Goal: Navigation & Orientation: Understand site structure

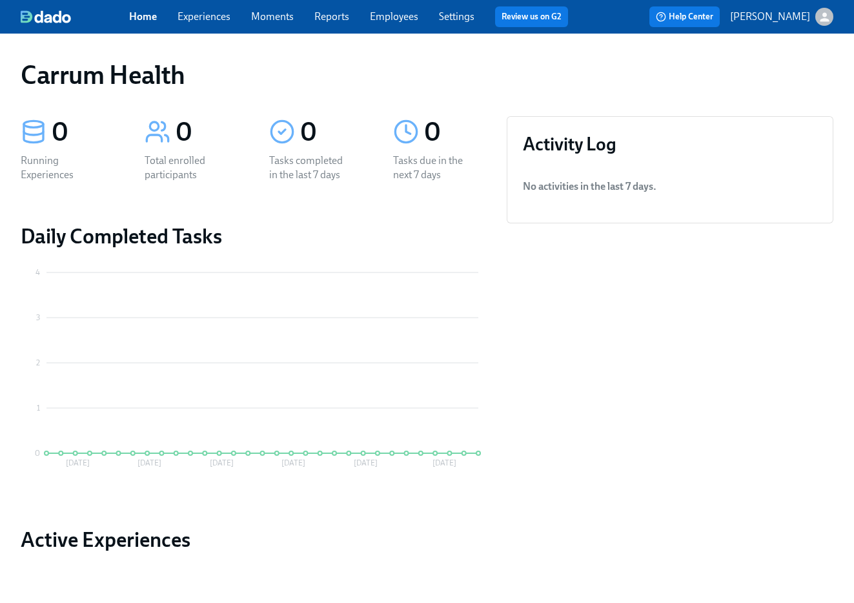
click at [200, 18] on link "Experiences" at bounding box center [204, 16] width 53 height 12
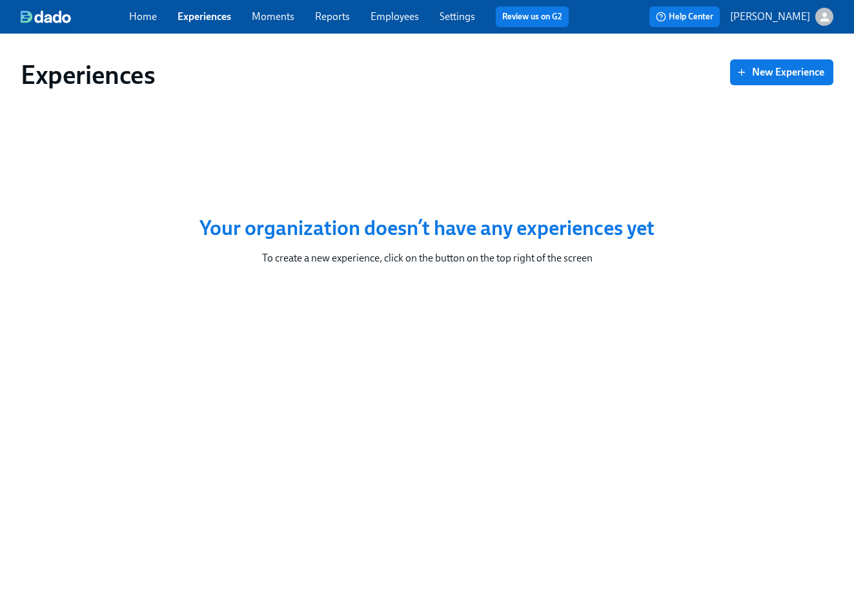
click at [252, 18] on link "Moments" at bounding box center [273, 16] width 43 height 12
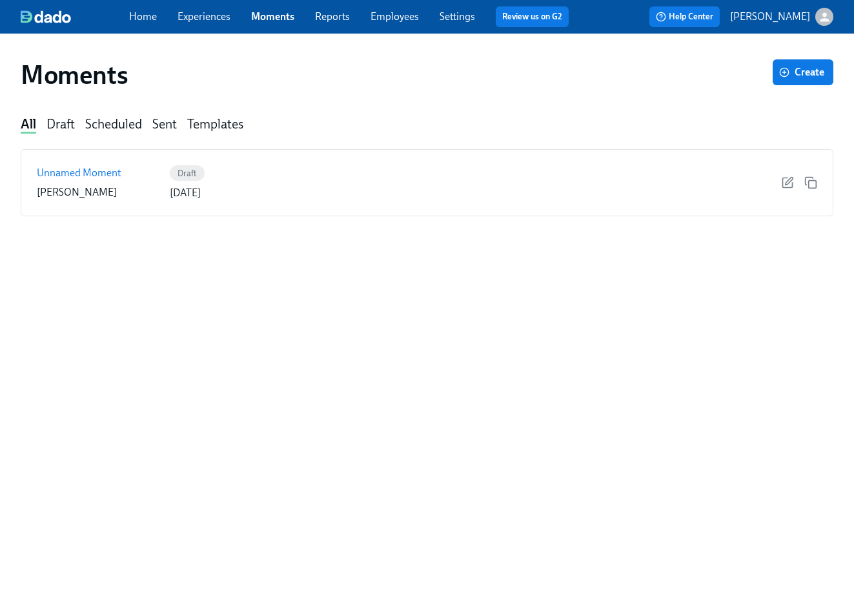
click at [289, 17] on link "Moments" at bounding box center [272, 16] width 43 height 12
click at [363, 20] on div "Home Experiences Moments Reports Employees Settings Review us on G2" at bounding box center [354, 16] width 450 height 21
click at [343, 16] on link "Reports" at bounding box center [332, 16] width 35 height 12
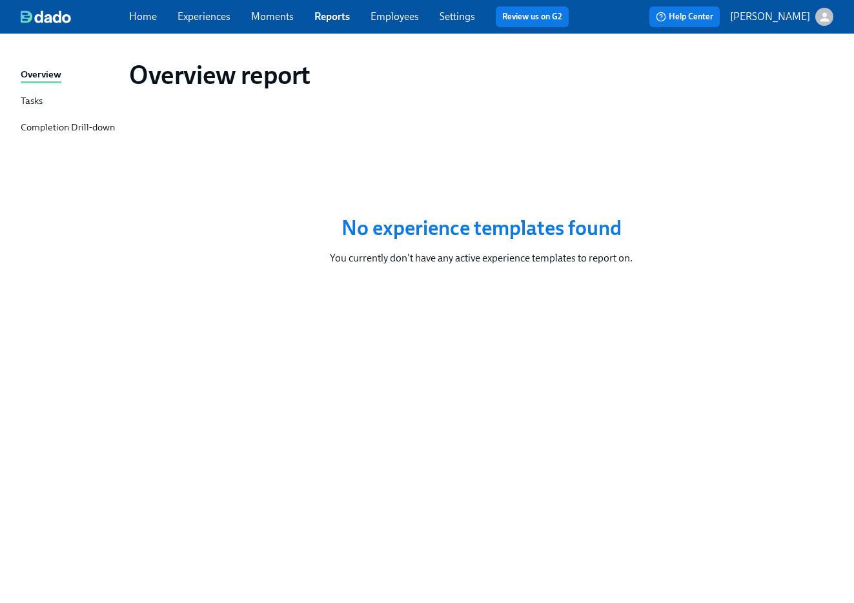
click at [380, 17] on link "Employees" at bounding box center [395, 16] width 48 height 12
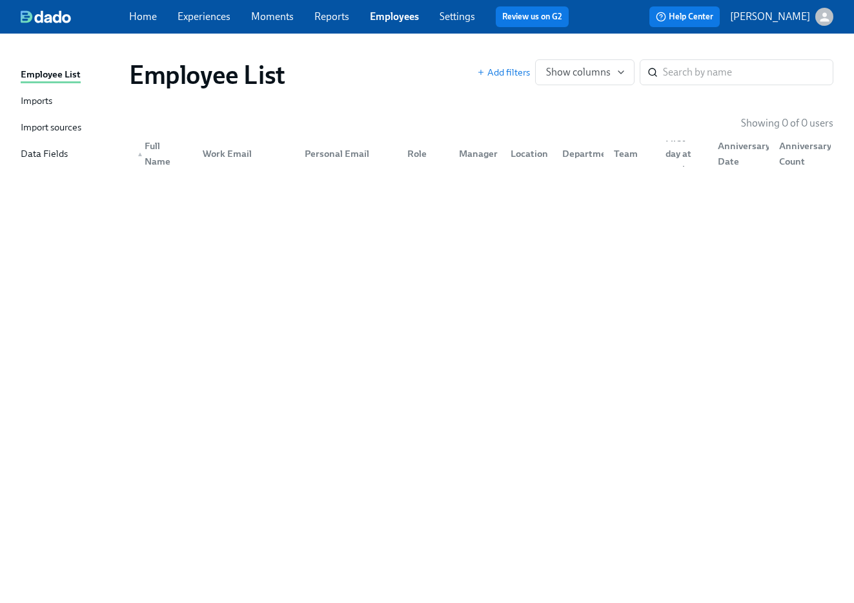
click at [444, 19] on link "Settings" at bounding box center [458, 16] width 36 height 12
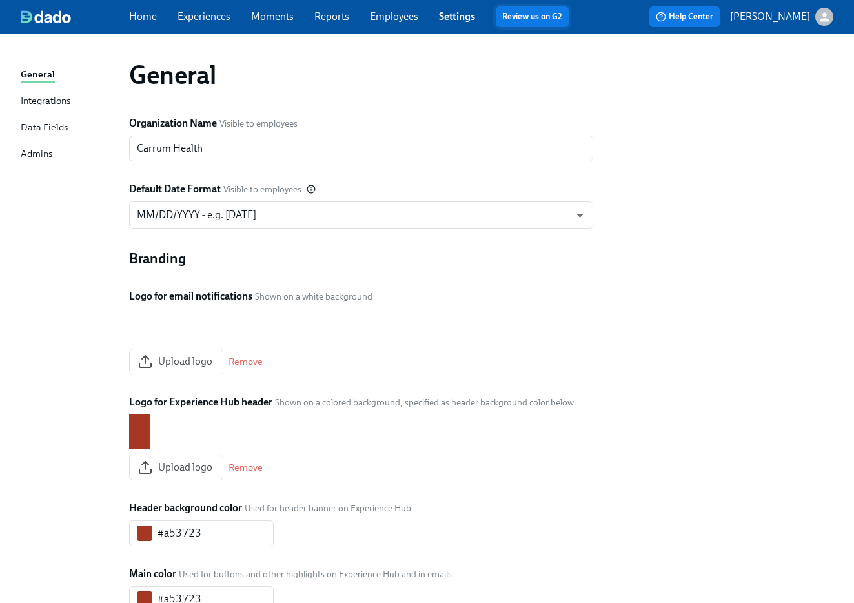
click at [562, 19] on button "Review us on G2" at bounding box center [532, 16] width 73 height 21
click at [542, 23] on link "Review us on G2" at bounding box center [532, 16] width 60 height 13
click at [25, 152] on div "Admins" at bounding box center [37, 155] width 32 height 16
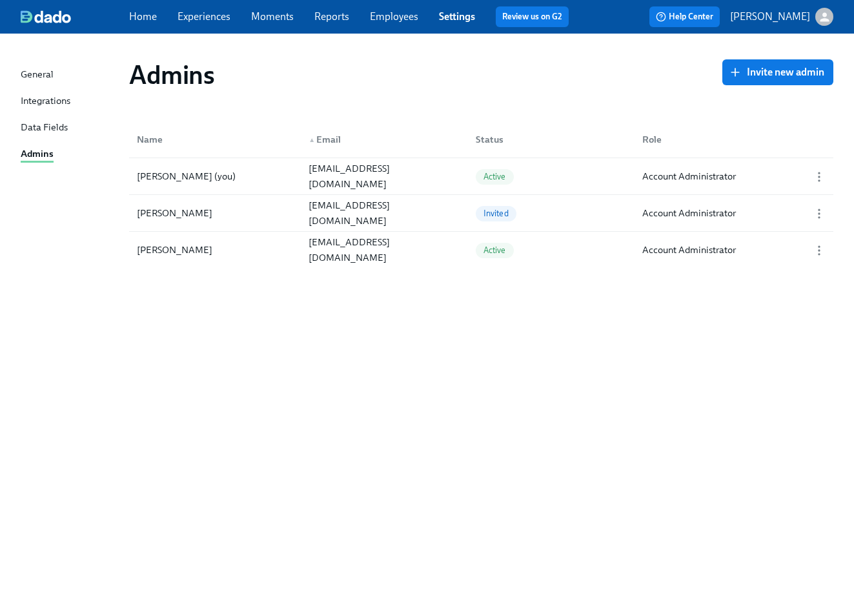
click at [49, 68] on div "General" at bounding box center [37, 75] width 33 height 16
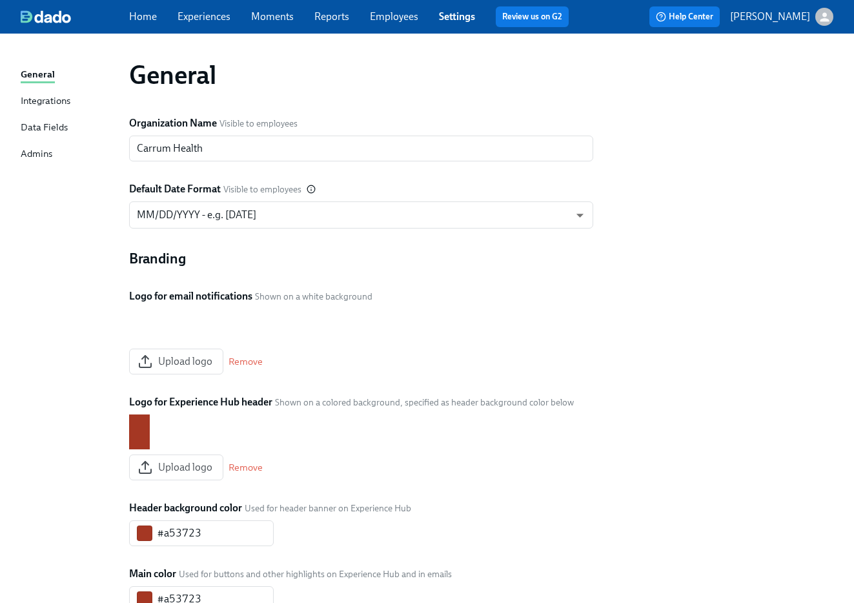
click at [147, 12] on link "Home" at bounding box center [143, 16] width 28 height 12
